Goal: Check status: Check status

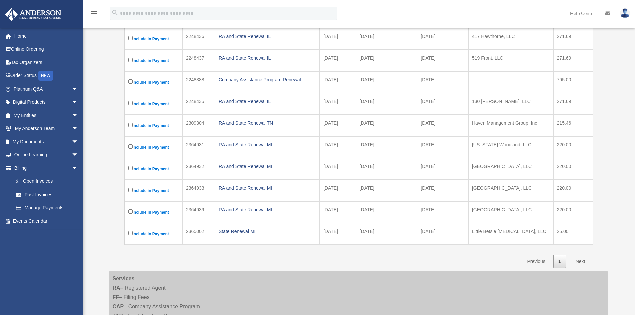
scroll to position [133, 0]
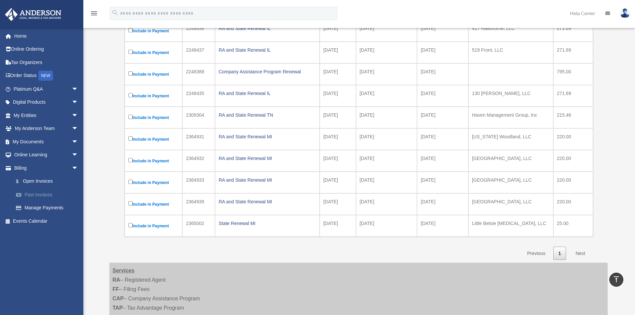
click at [50, 195] on link "Past Invoices" at bounding box center [48, 194] width 79 height 13
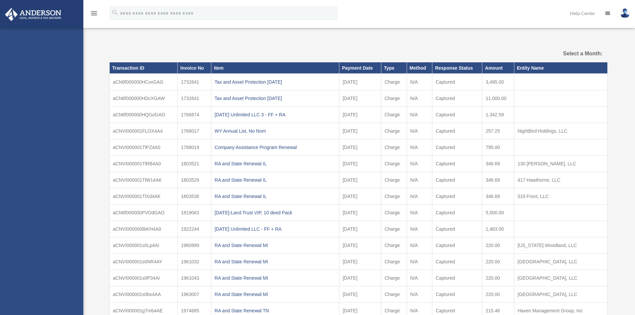
select select
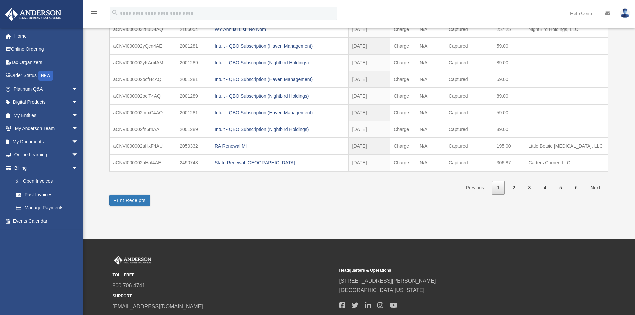
scroll to position [133, 0]
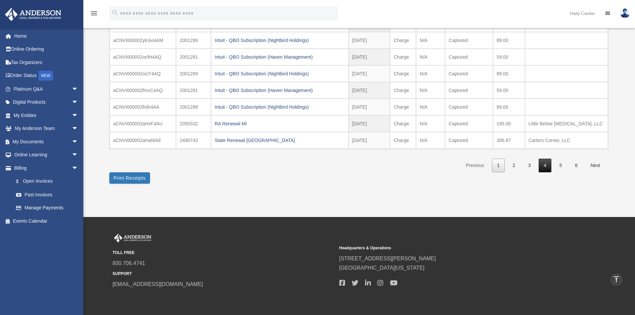
click at [544, 167] on link "4" at bounding box center [544, 166] width 13 height 14
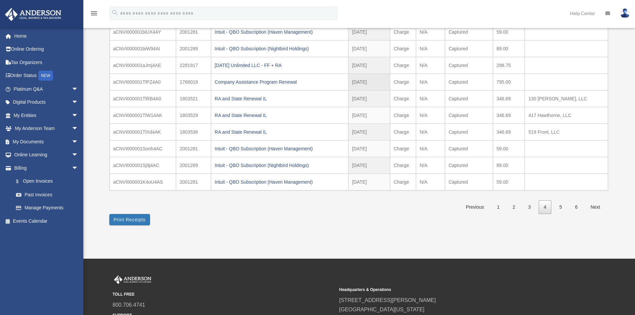
scroll to position [67, 0]
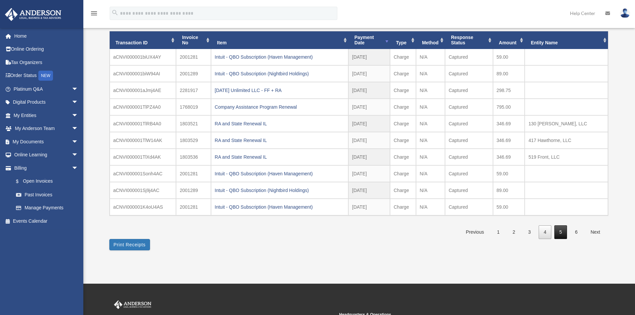
click at [560, 235] on link "5" at bounding box center [560, 232] width 13 height 14
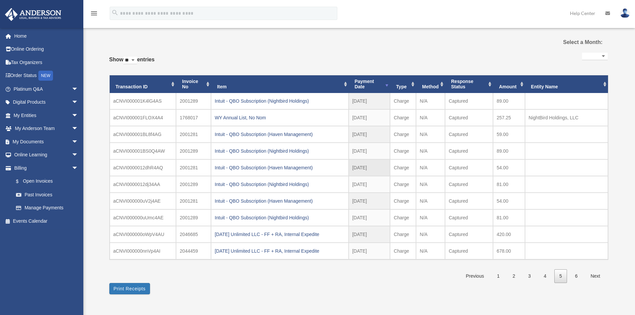
scroll to position [33, 0]
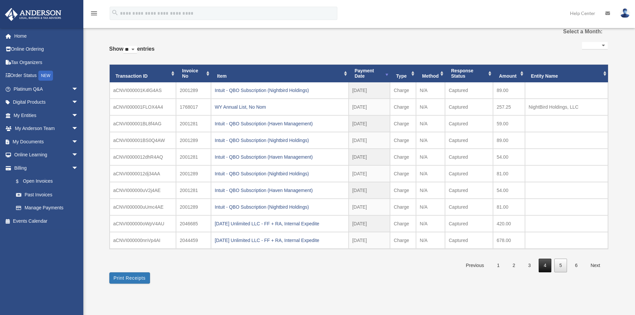
click at [546, 264] on link "4" at bounding box center [544, 266] width 13 height 14
